Goal: Navigation & Orientation: Find specific page/section

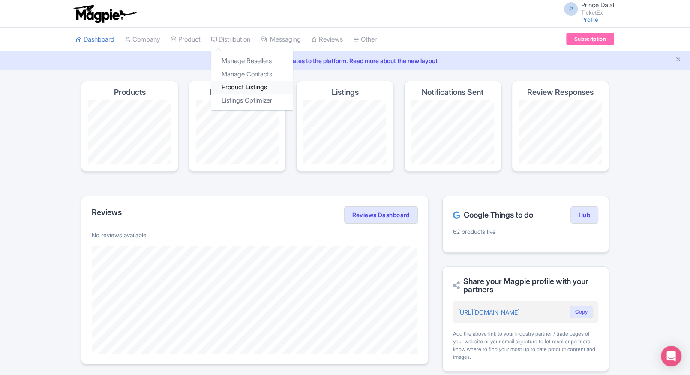
click at [231, 86] on link "Product Listings" at bounding box center [251, 87] width 81 height 13
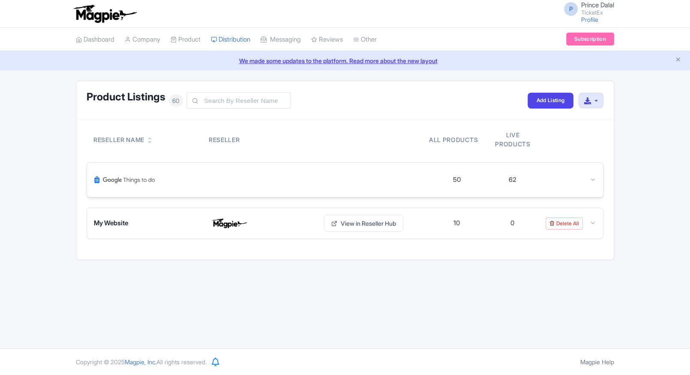
click at [595, 170] on div "50 62" at bounding box center [345, 179] width 516 height 34
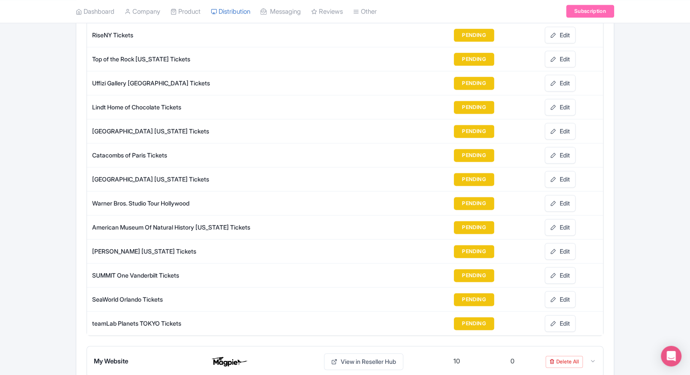
scroll to position [1093, 0]
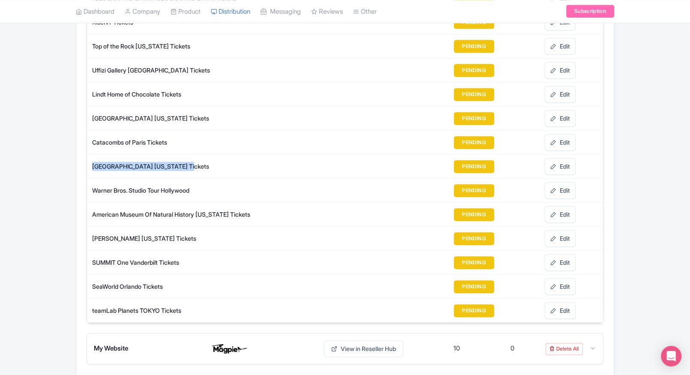
drag, startPoint x: 91, startPoint y: 158, endPoint x: 184, endPoint y: 160, distance: 93.0
click at [184, 160] on td "[GEOGRAPHIC_DATA] [US_STATE] Tickets" at bounding box center [216, 166] width 258 height 24
copy div "Empire State Building New York"
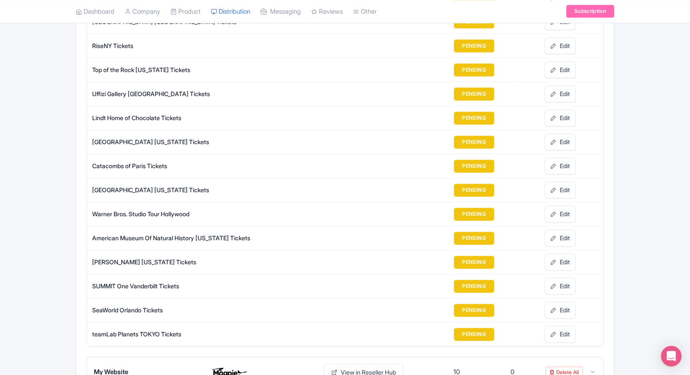
scroll to position [1132, 0]
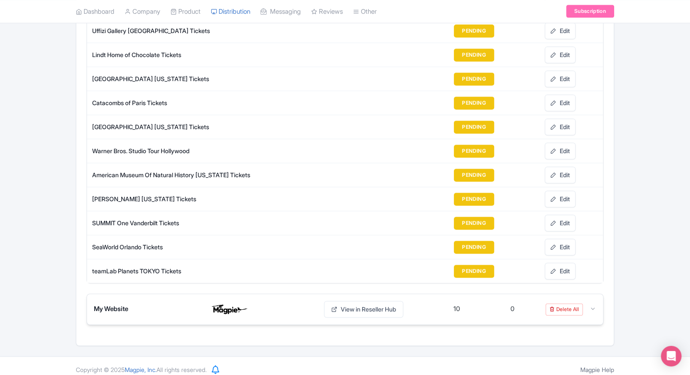
click at [594, 304] on div at bounding box center [593, 309] width 6 height 10
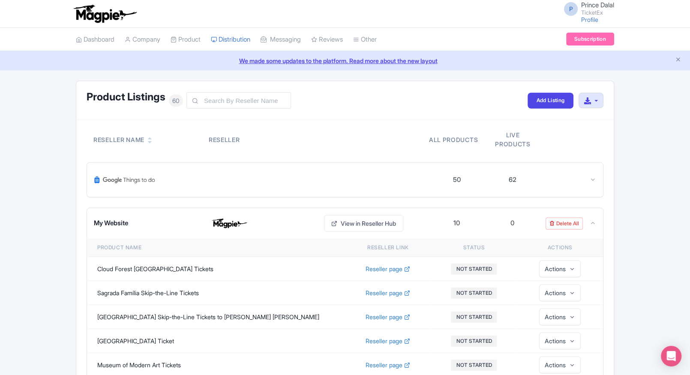
scroll to position [0, 0]
click at [587, 183] on div at bounding box center [568, 180] width 56 height 10
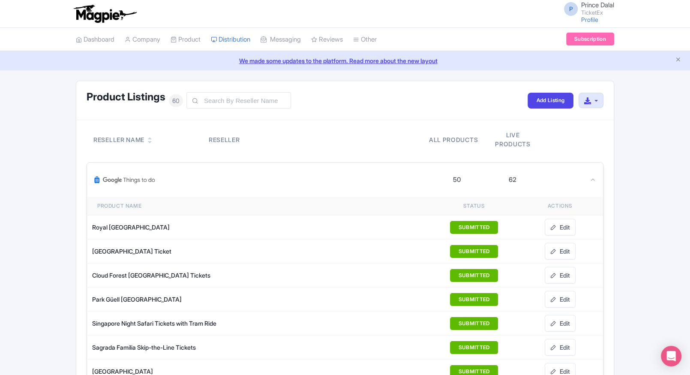
click at [593, 176] on icon at bounding box center [593, 179] width 6 height 6
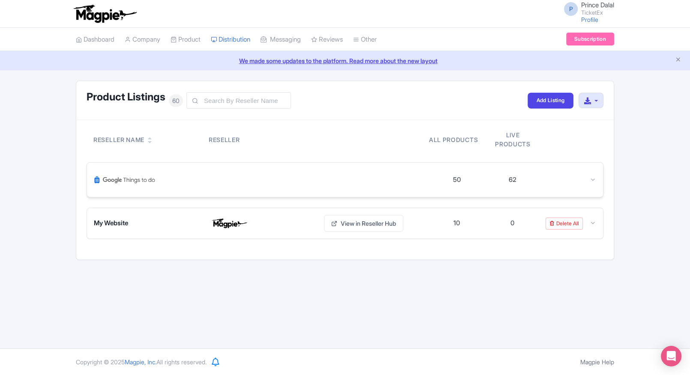
click at [599, 180] on div "50 62" at bounding box center [345, 179] width 516 height 34
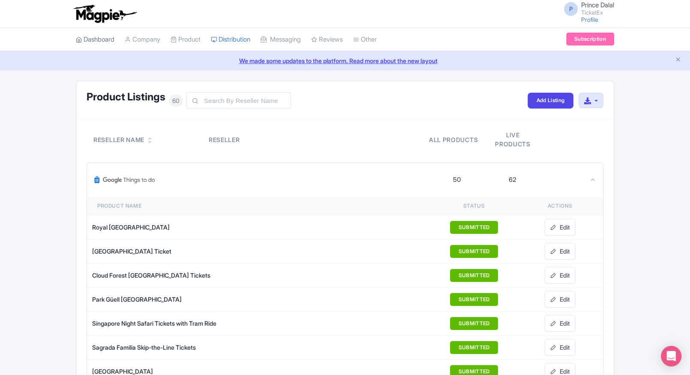
click at [102, 35] on link "Dashboard" at bounding box center [95, 40] width 39 height 24
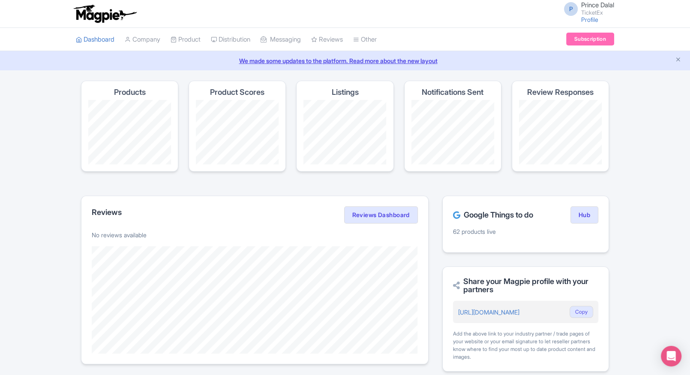
click at [584, 202] on div "Google Things to do Hub 62 products live" at bounding box center [525, 223] width 167 height 57
click at [587, 210] on link "Hub" at bounding box center [584, 214] width 28 height 17
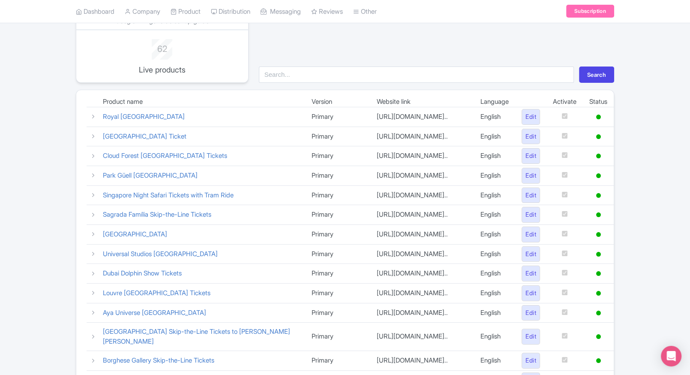
scroll to position [360, 0]
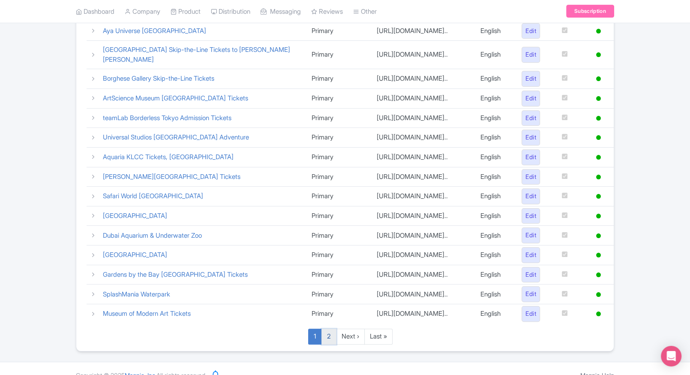
click at [324, 328] on link "2" at bounding box center [328, 336] width 15 height 16
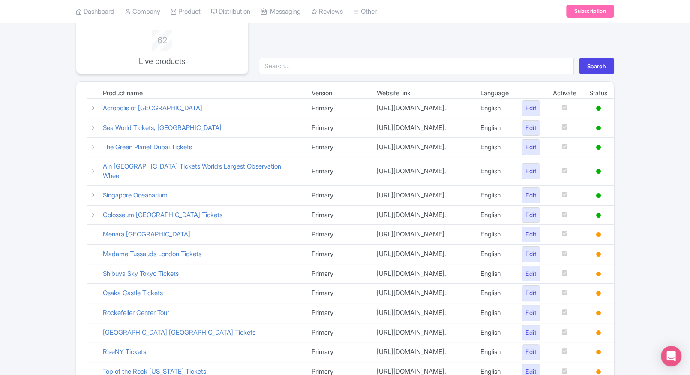
scroll to position [52, 0]
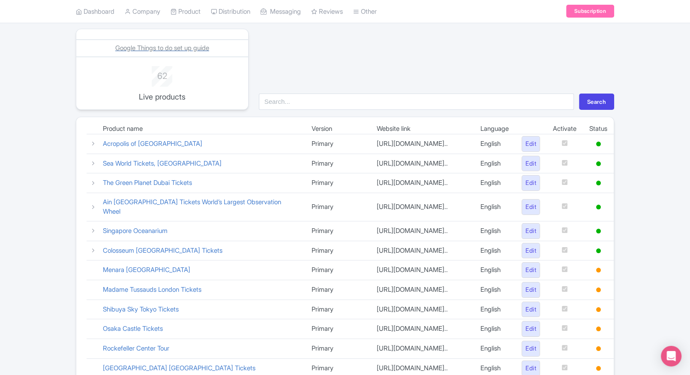
click at [159, 50] on span "Google Things to do set up guide" at bounding box center [162, 48] width 94 height 8
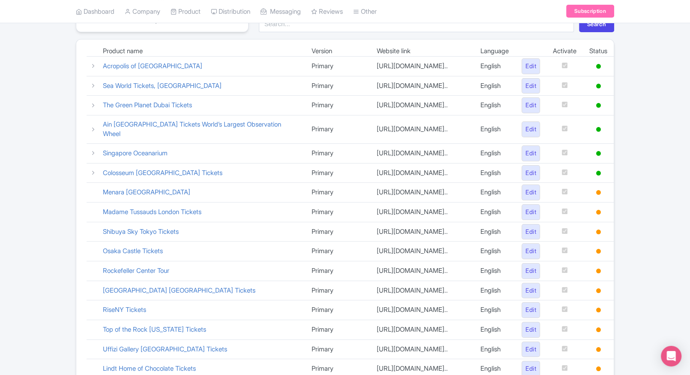
scroll to position [130, 0]
click at [153, 207] on link "Madame Tussauds London Tickets" at bounding box center [152, 211] width 99 height 8
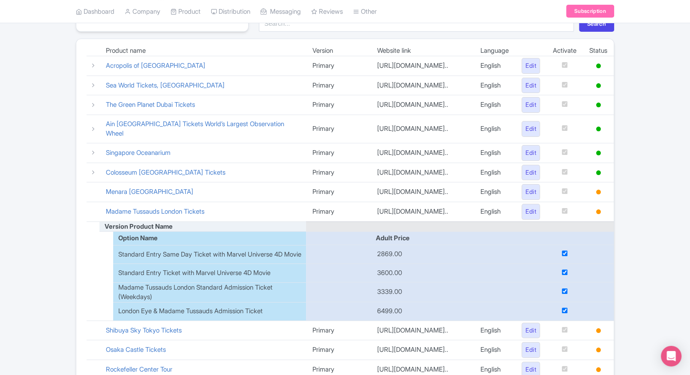
click at [66, 111] on div "Google Things to do set up guide 62 Live products Search Product name Version W…" at bounding box center [345, 316] width 690 height 730
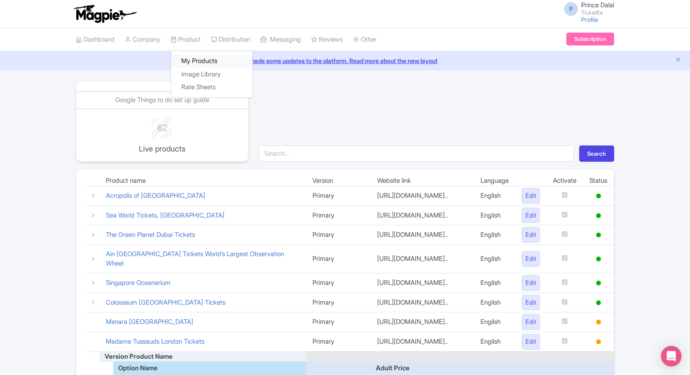
click at [201, 57] on link "My Products" at bounding box center [211, 60] width 81 height 13
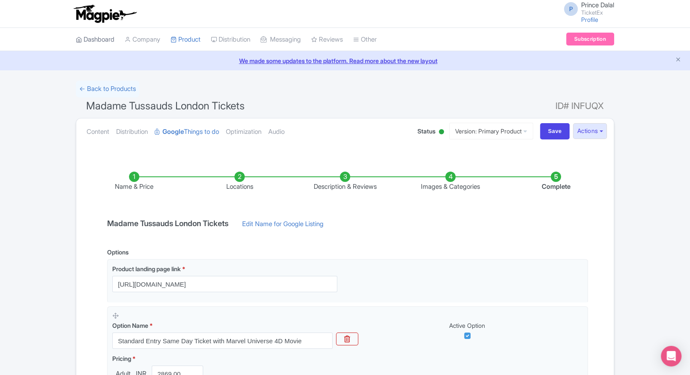
click at [105, 42] on link "Dashboard" at bounding box center [95, 40] width 39 height 24
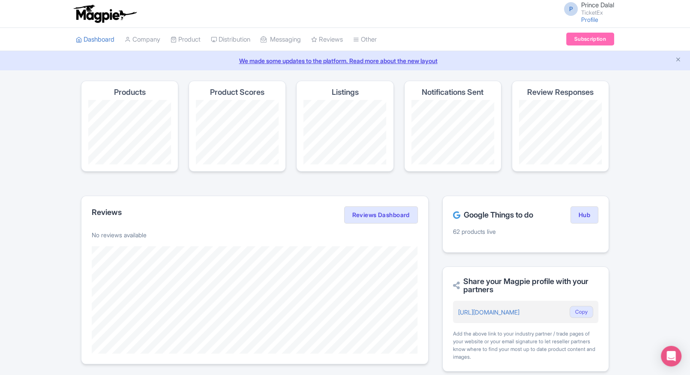
click at [648, 115] on div "Magpie recommends Look into TUI Musement as a distribution channel TUI Musement…" at bounding box center [345, 347] width 690 height 533
